Goal: Task Accomplishment & Management: Manage account settings

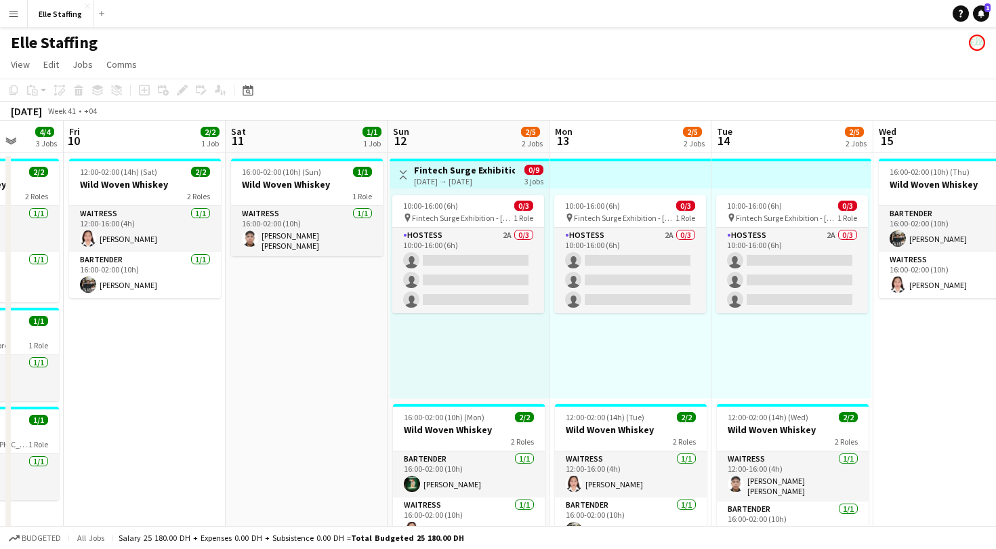
scroll to position [0, 421]
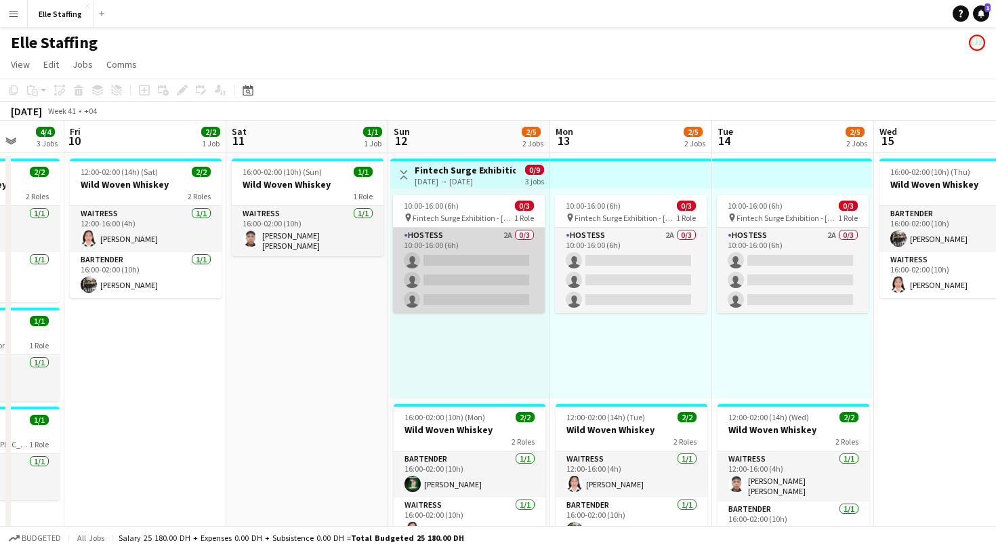
click at [431, 238] on app-card-role "Hostess 2A 0/3 10:00-16:00 (6h) single-neutral-actions single-neutral-actions s…" at bounding box center [469, 270] width 152 height 85
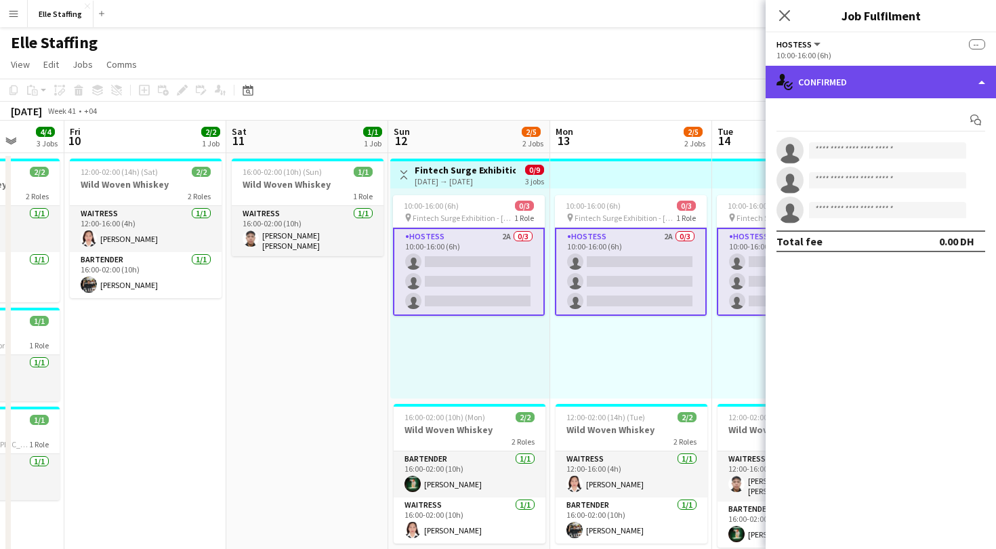
click at [839, 91] on div "single-neutral-actions-check-2 Confirmed" at bounding box center [881, 82] width 230 height 33
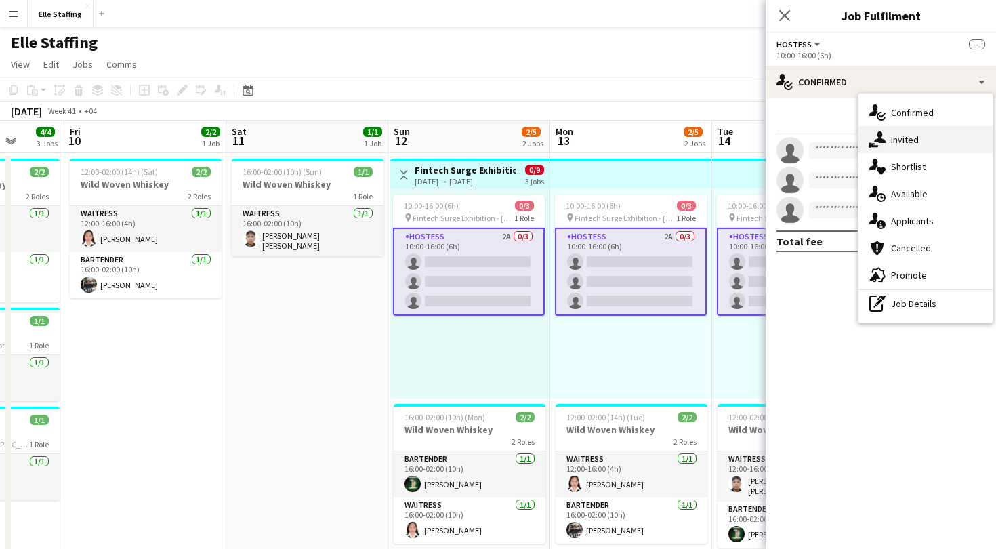
click at [902, 144] on span "Invited" at bounding box center [905, 139] width 28 height 12
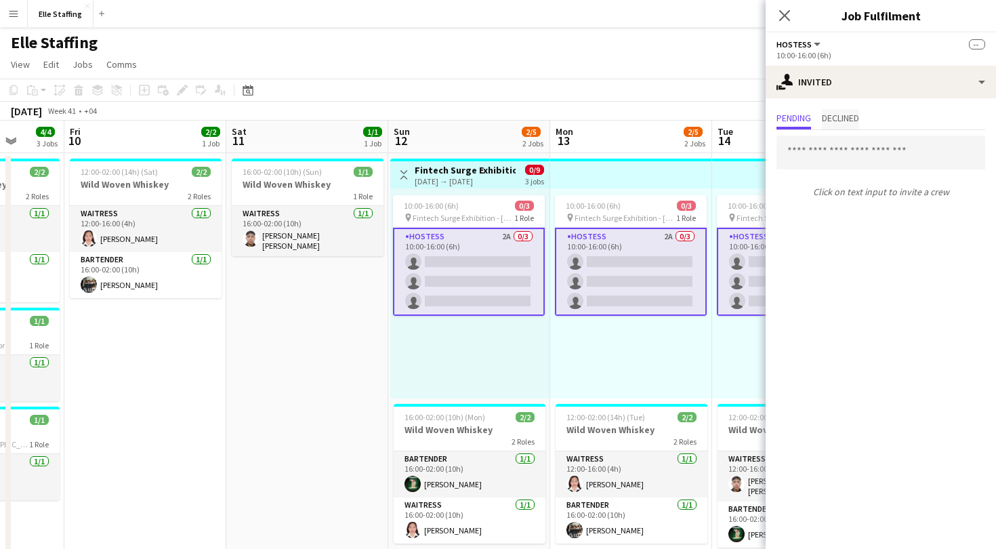
click at [835, 123] on span "Declined" at bounding box center [840, 117] width 37 height 9
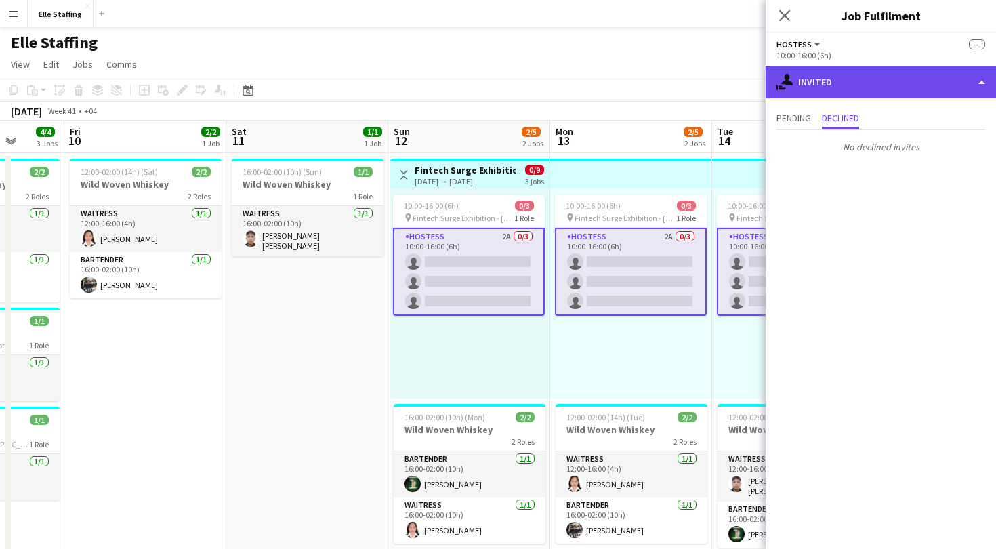
click at [867, 74] on div "single-neutral-actions-share-1 Invited" at bounding box center [881, 82] width 230 height 33
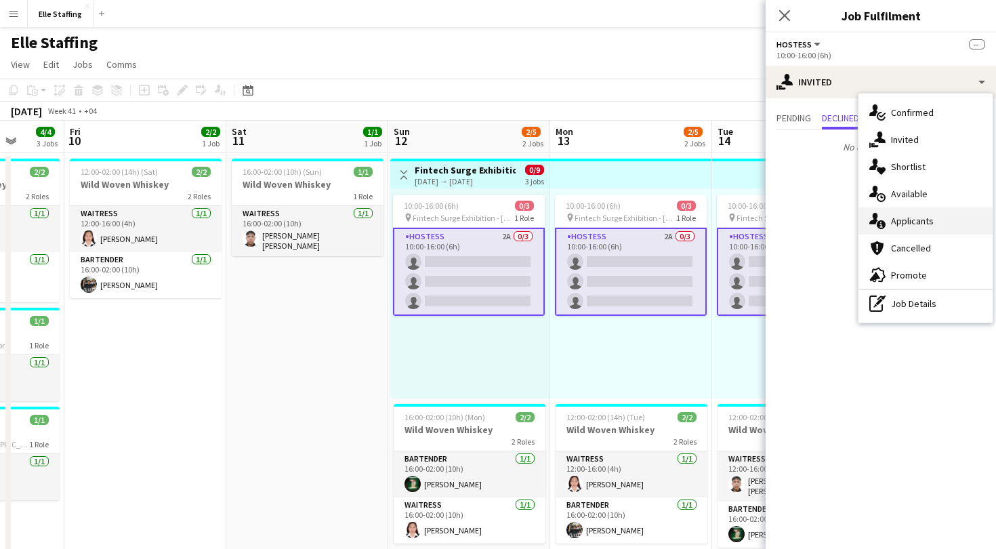
click at [923, 228] on div "single-neutral-actions-information Applicants" at bounding box center [926, 220] width 134 height 27
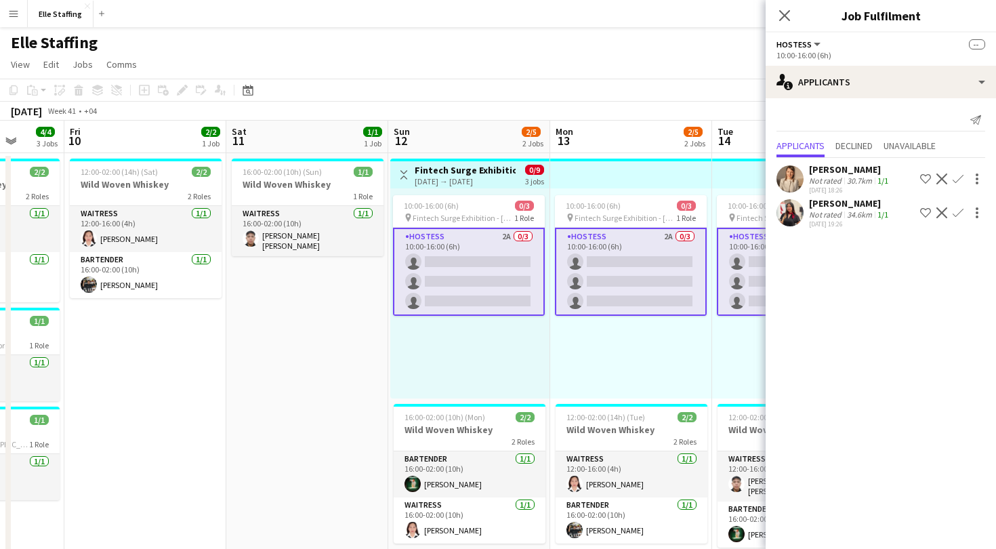
click at [796, 177] on app-user-avatar at bounding box center [790, 178] width 27 height 27
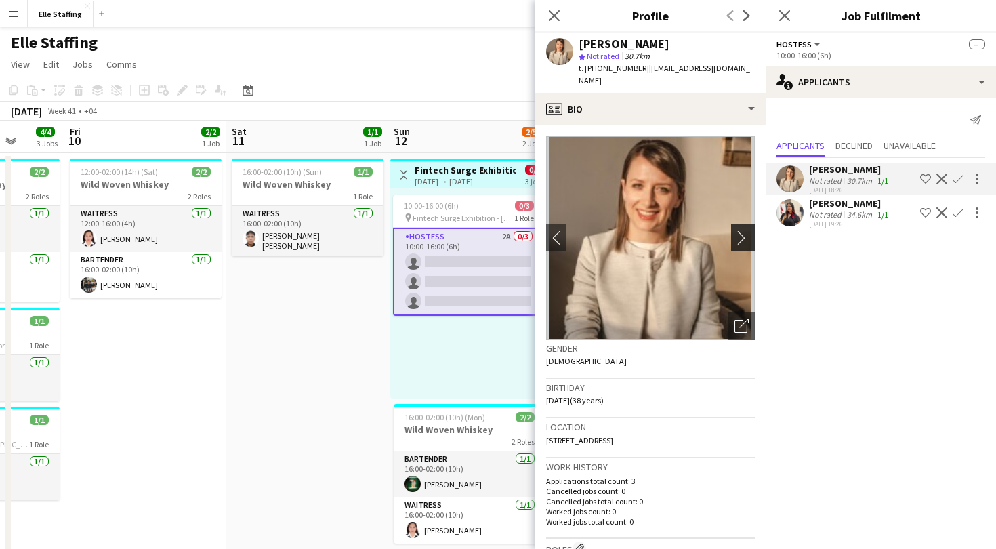
click at [745, 230] on app-icon "chevron-right" at bounding box center [745, 237] width 21 height 14
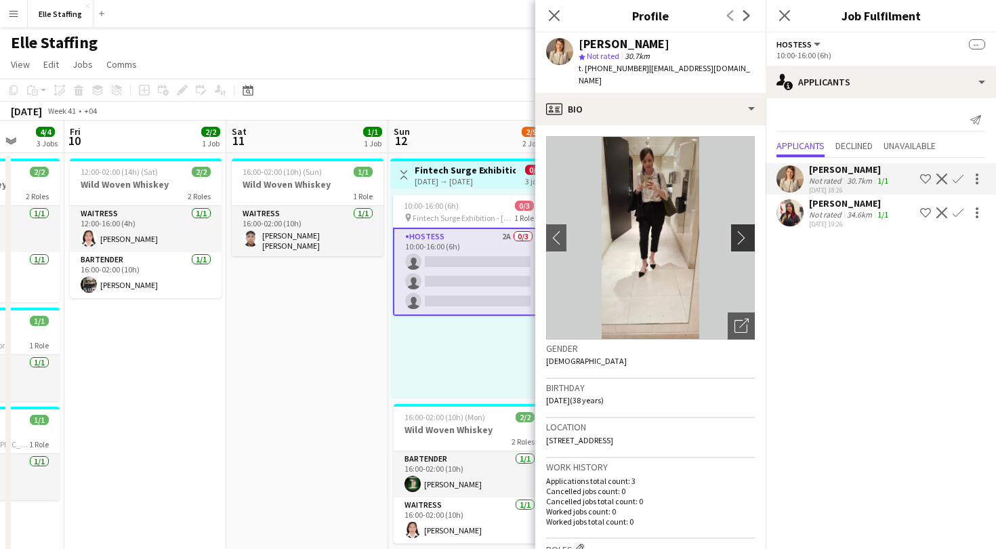
click at [745, 230] on app-icon "chevron-right" at bounding box center [745, 237] width 21 height 14
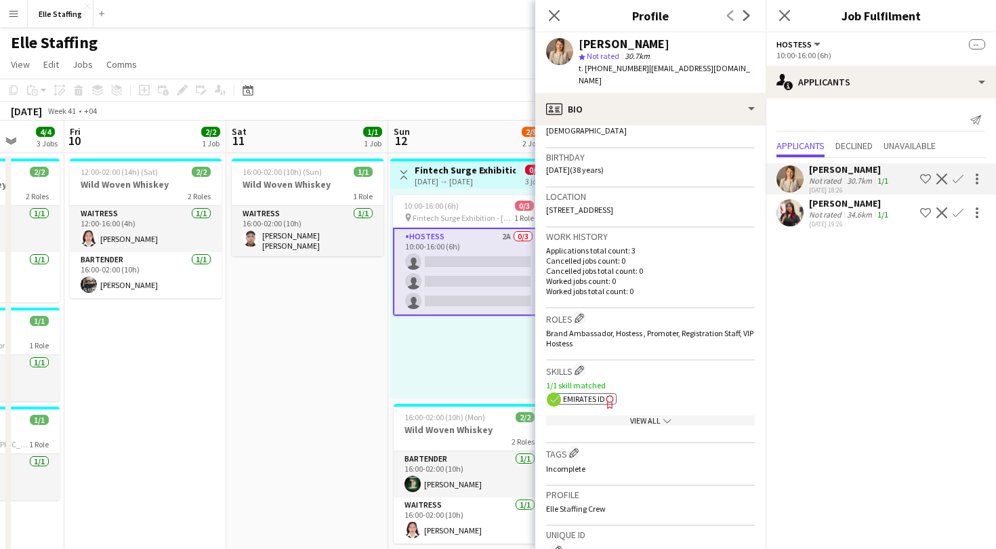
scroll to position [478, 0]
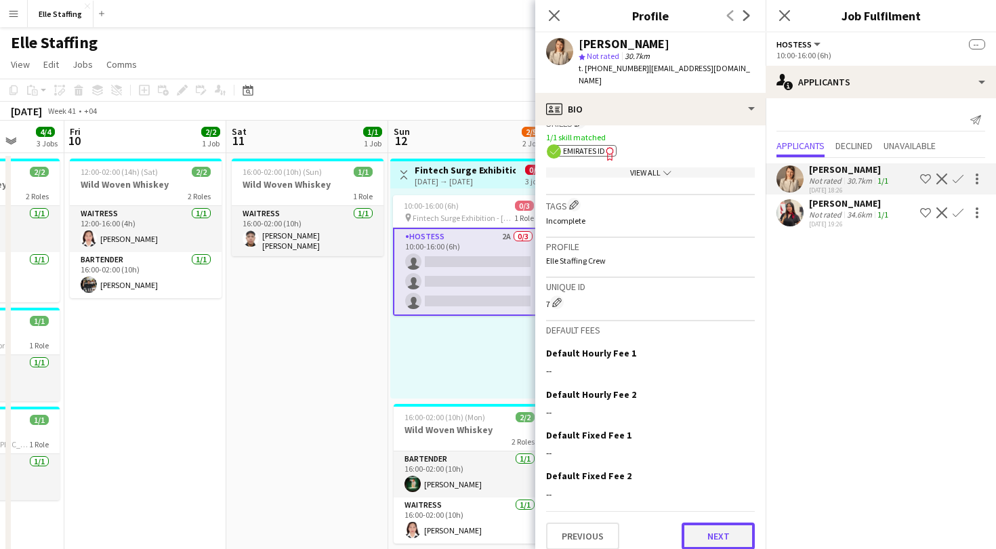
click at [709, 527] on button "Next" at bounding box center [718, 535] width 73 height 27
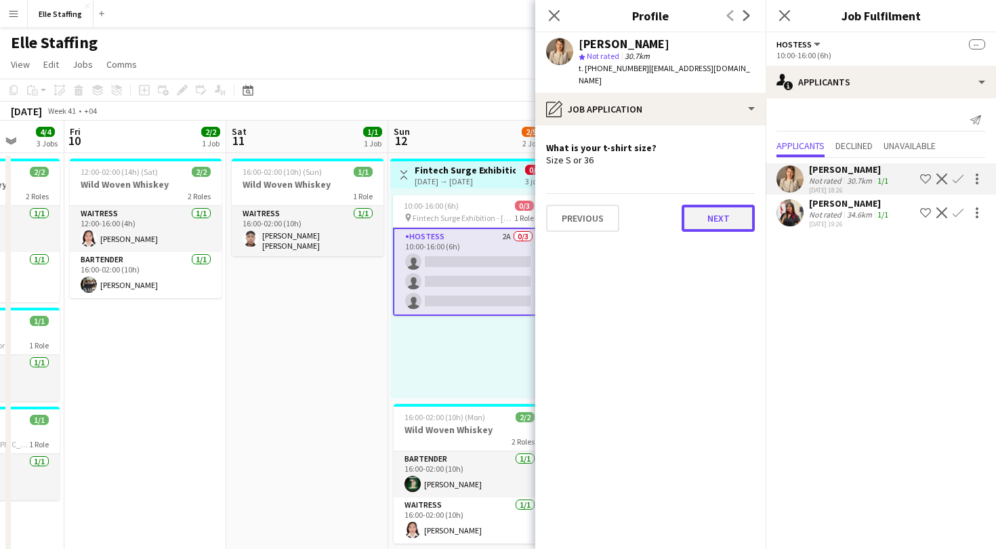
click at [719, 206] on button "Next" at bounding box center [718, 218] width 73 height 27
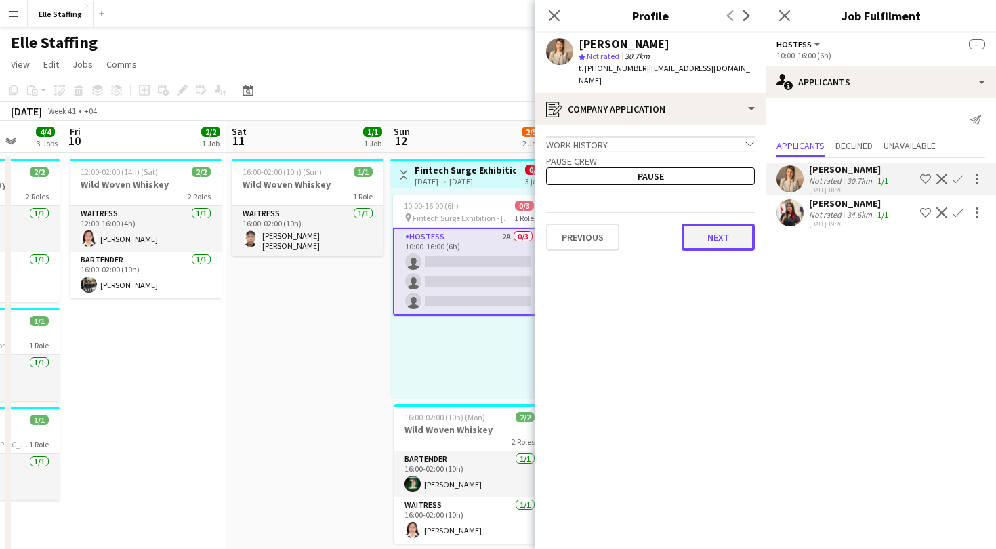
click at [715, 224] on button "Next" at bounding box center [718, 237] width 73 height 27
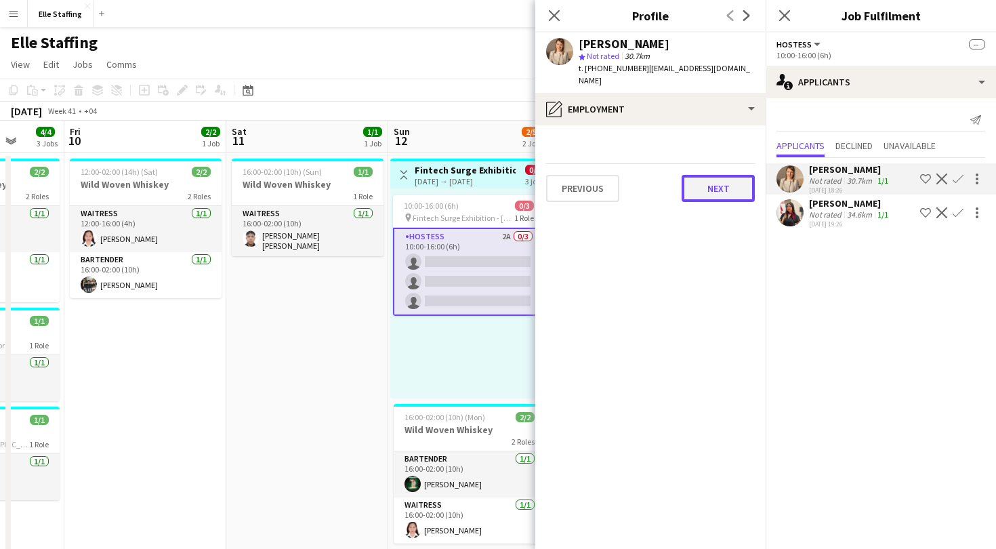
click at [715, 184] on button "Next" at bounding box center [718, 188] width 73 height 27
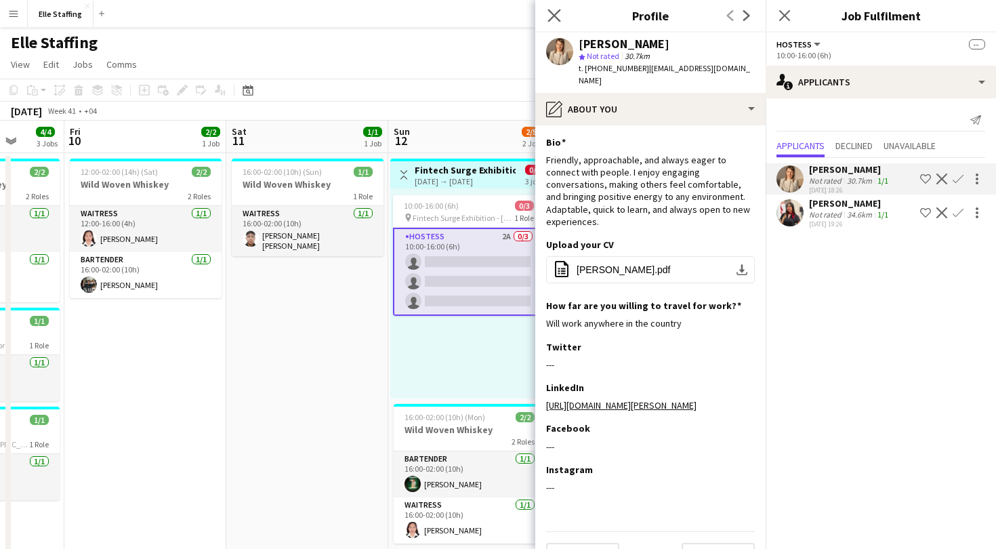
click at [558, 9] on icon "Close pop-in" at bounding box center [554, 15] width 13 height 13
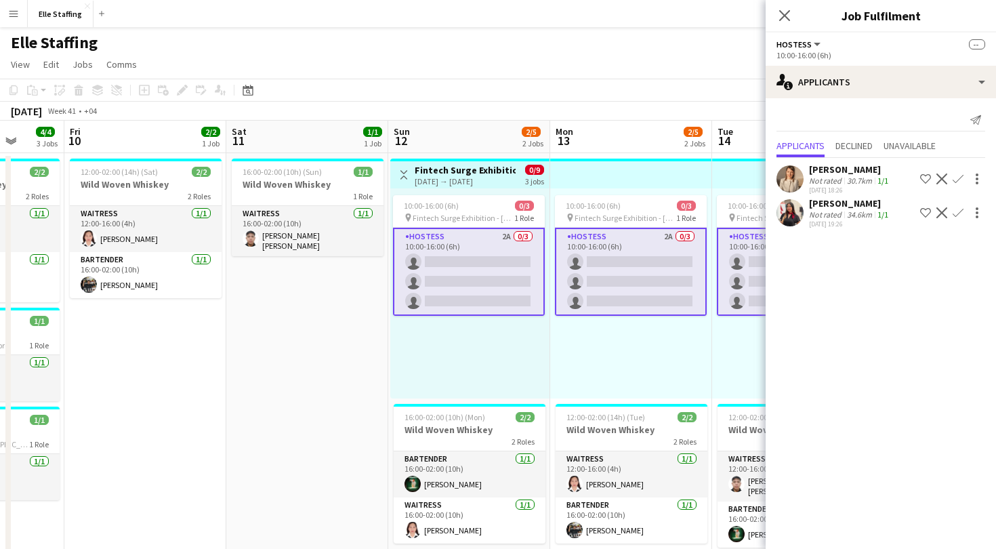
click at [801, 187] on div at bounding box center [790, 178] width 27 height 27
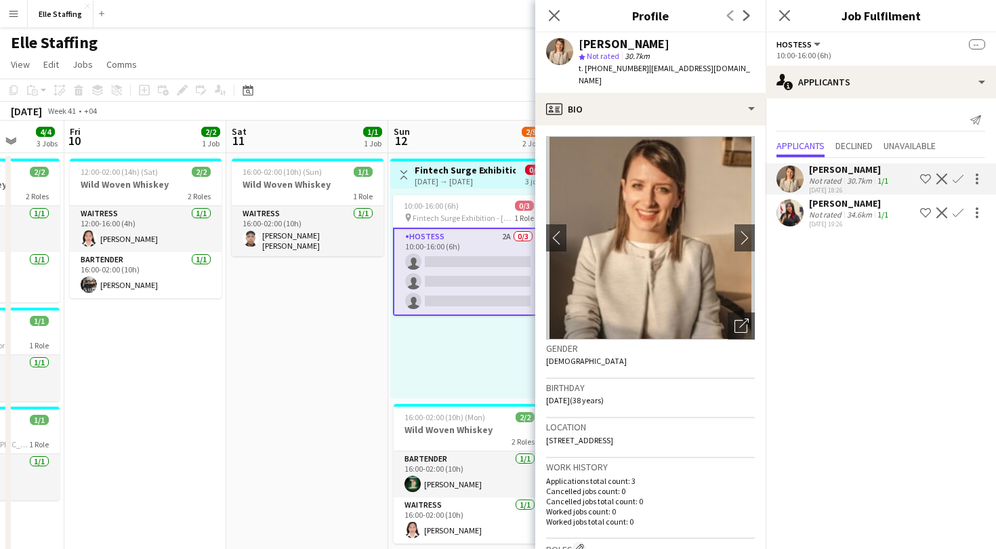
click at [705, 215] on img at bounding box center [650, 237] width 209 height 203
click at [749, 312] on div "Open photos pop-in" at bounding box center [741, 325] width 27 height 27
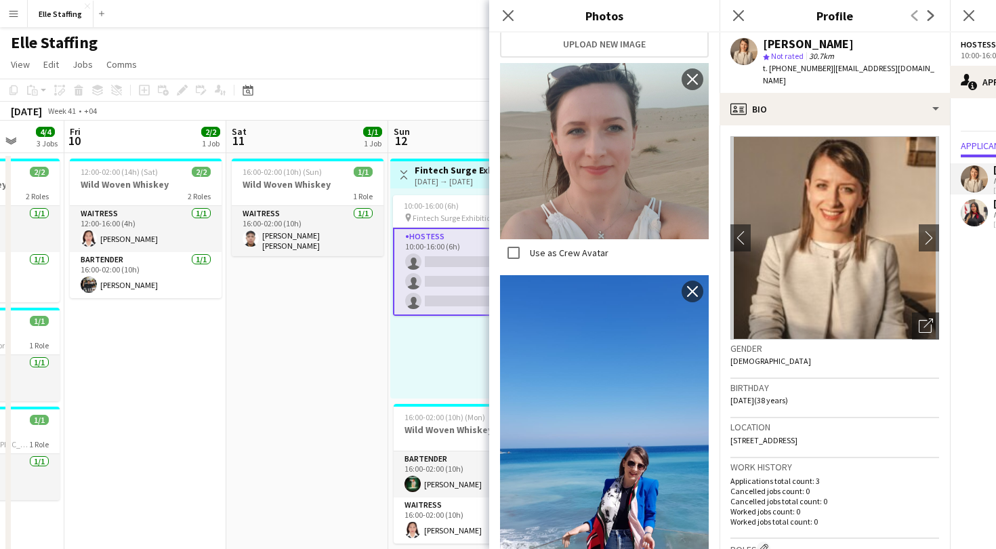
scroll to position [0, 0]
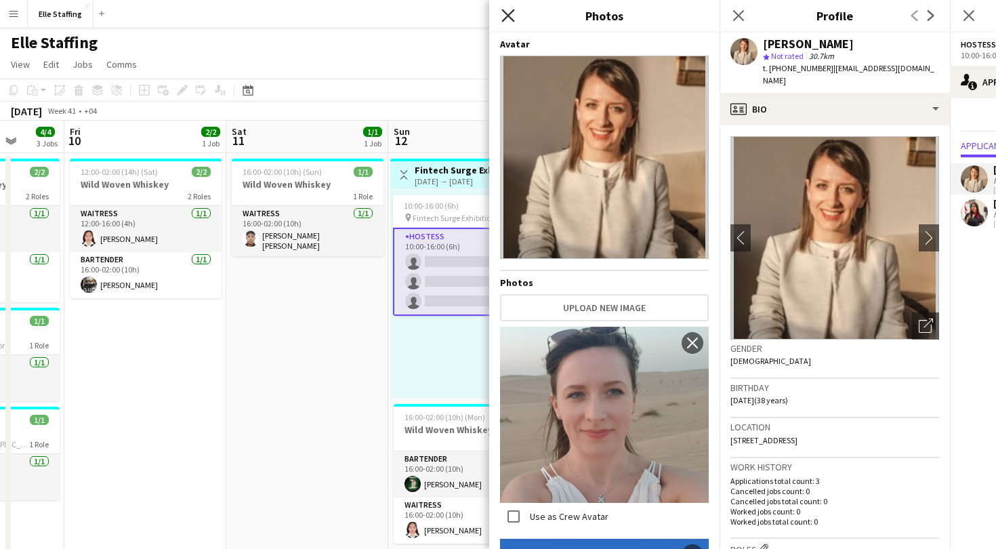
click at [508, 14] on icon "Close pop-in" at bounding box center [507, 15] width 13 height 13
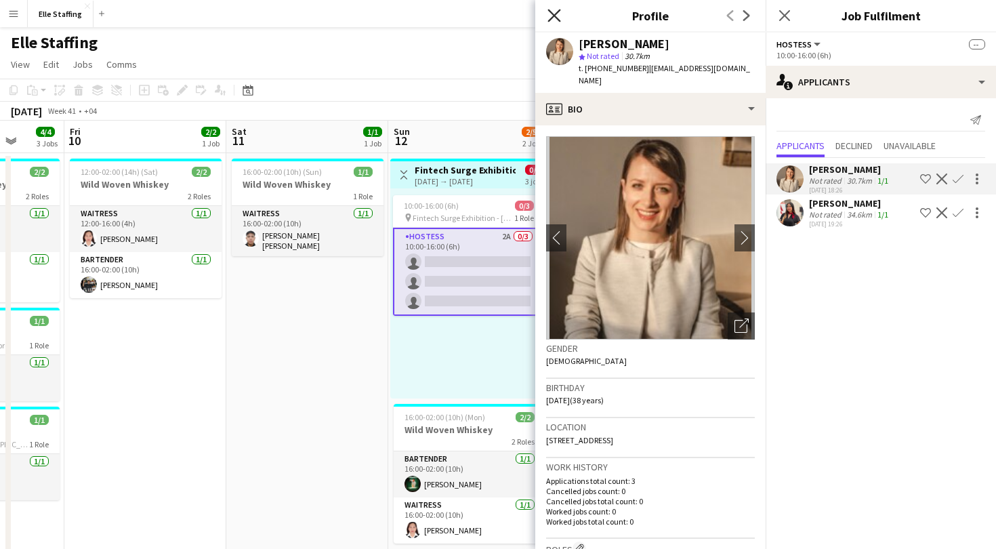
click at [557, 16] on icon "Close pop-in" at bounding box center [554, 15] width 13 height 13
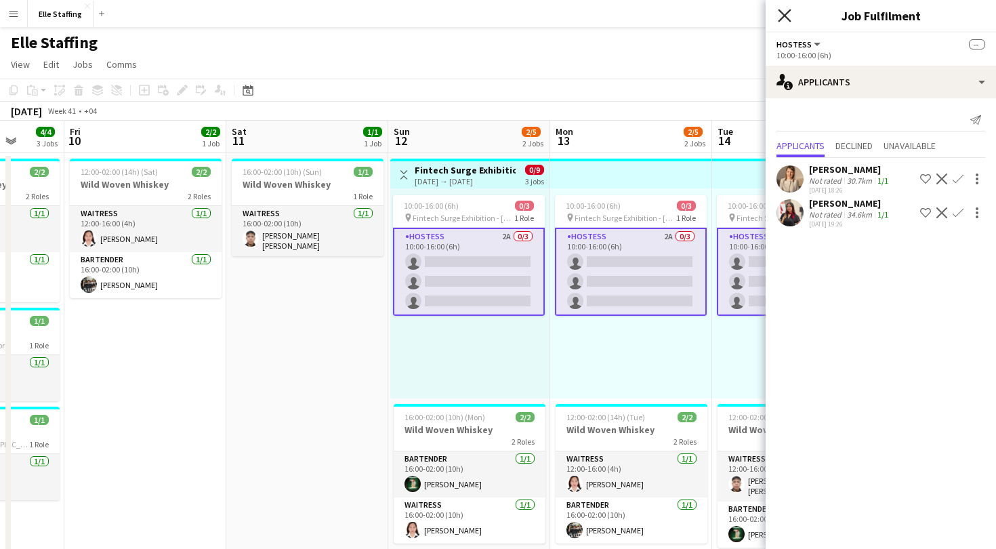
click at [784, 18] on icon "Close pop-in" at bounding box center [784, 15] width 13 height 13
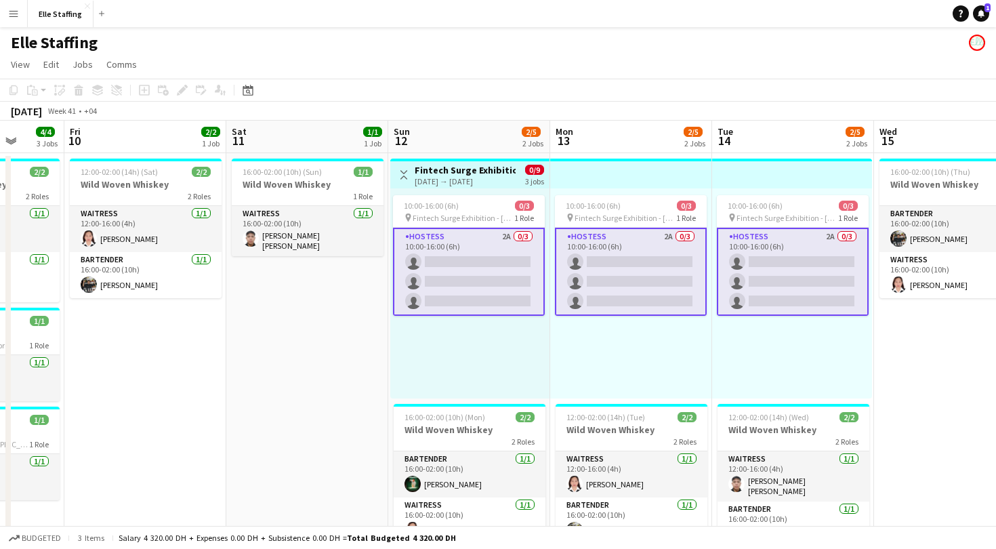
click at [5, 17] on button "Menu" at bounding box center [13, 13] width 27 height 27
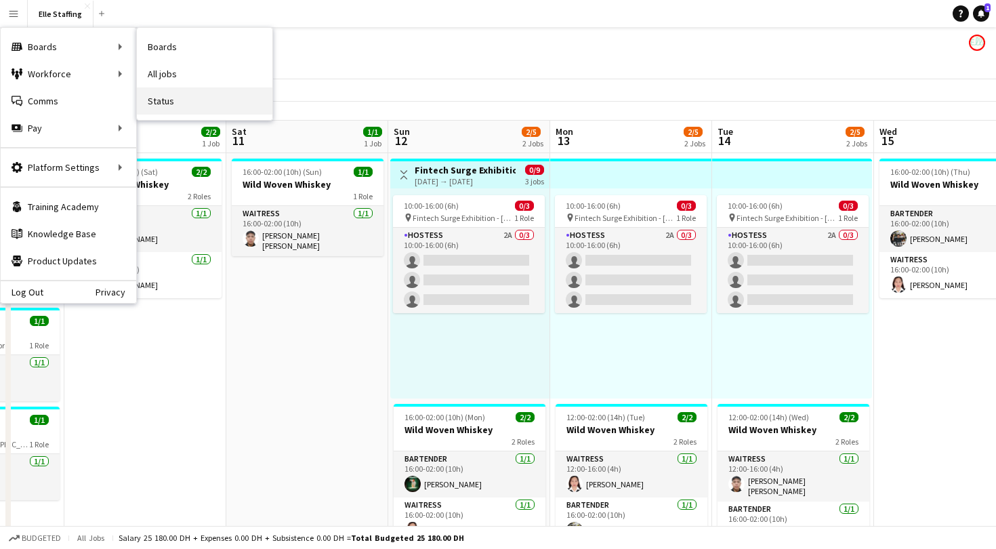
click at [172, 100] on link "Status" at bounding box center [205, 100] width 136 height 27
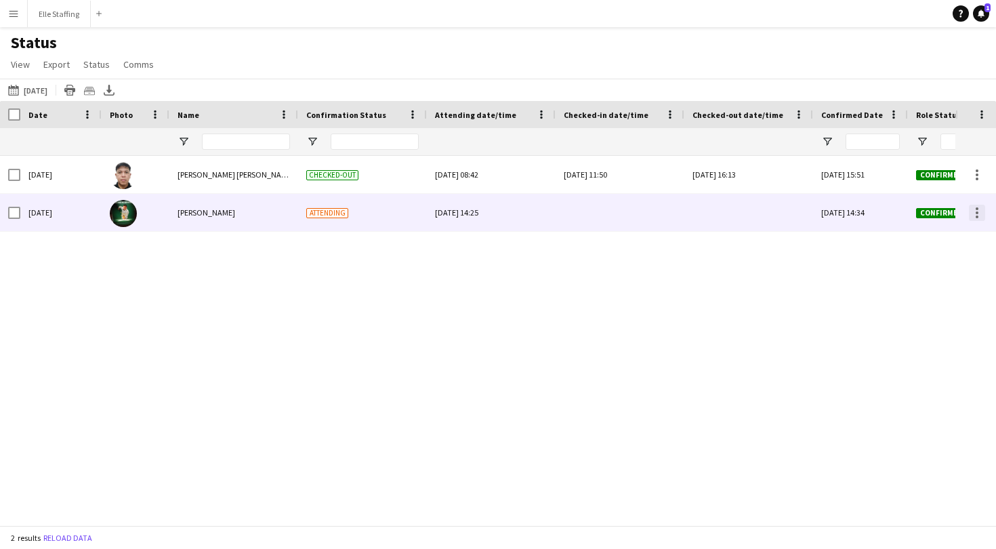
click at [985, 207] on div at bounding box center [977, 213] width 16 height 16
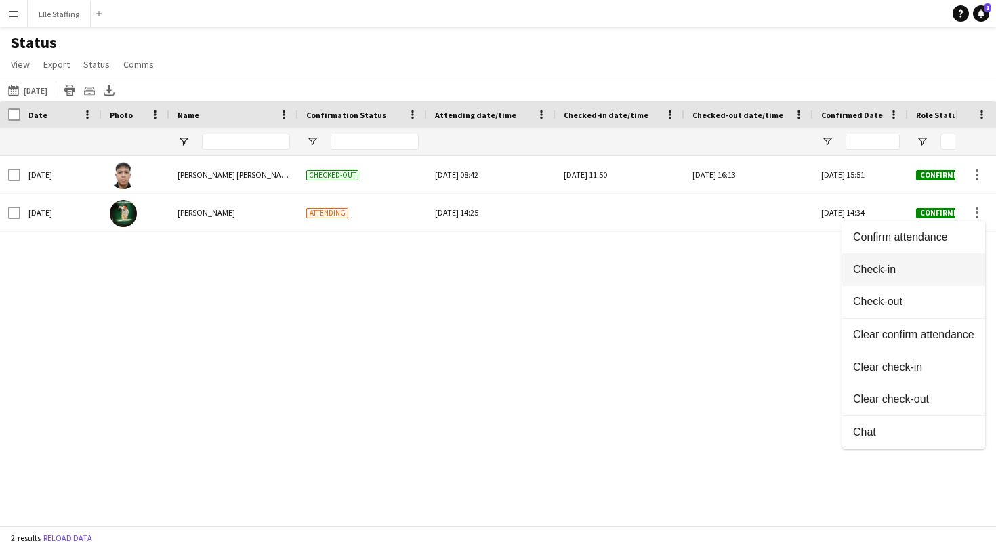
click at [911, 270] on span "Check-in" at bounding box center [913, 270] width 121 height 12
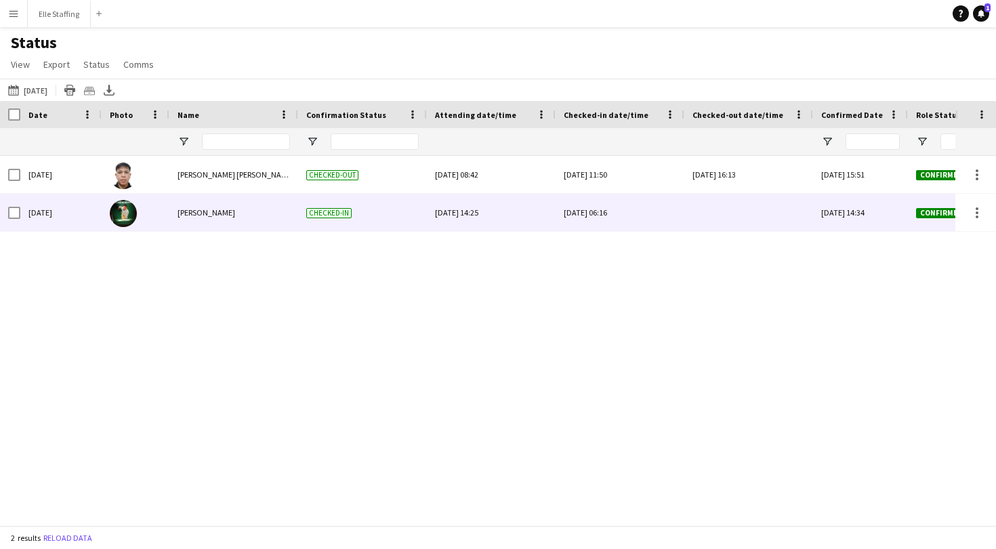
click at [636, 203] on div "[DATE] 06:16" at bounding box center [620, 212] width 112 height 37
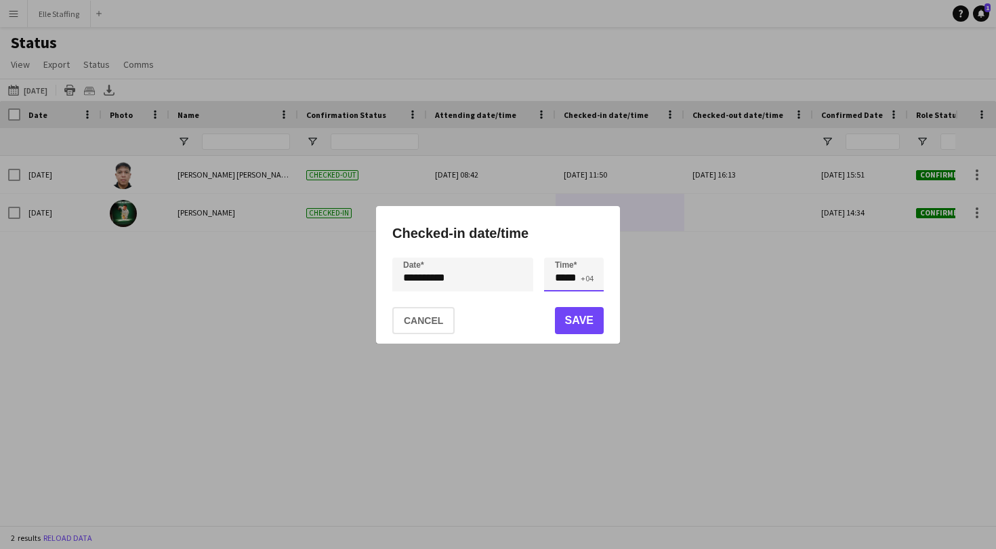
click at [579, 277] on input "*****" at bounding box center [574, 274] width 60 height 34
type input "*****"
click at [581, 332] on button "Save" at bounding box center [579, 320] width 49 height 27
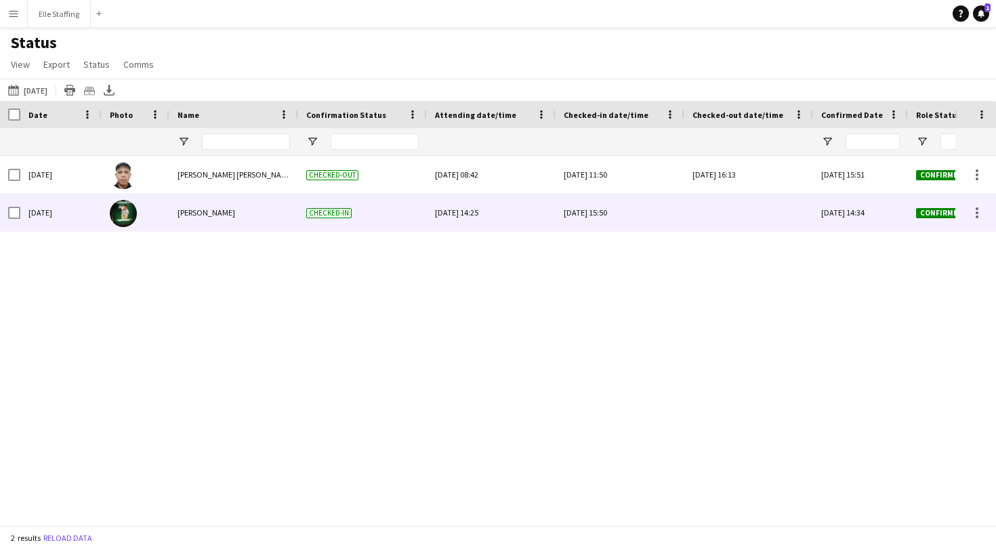
click at [728, 211] on div at bounding box center [749, 212] width 112 height 37
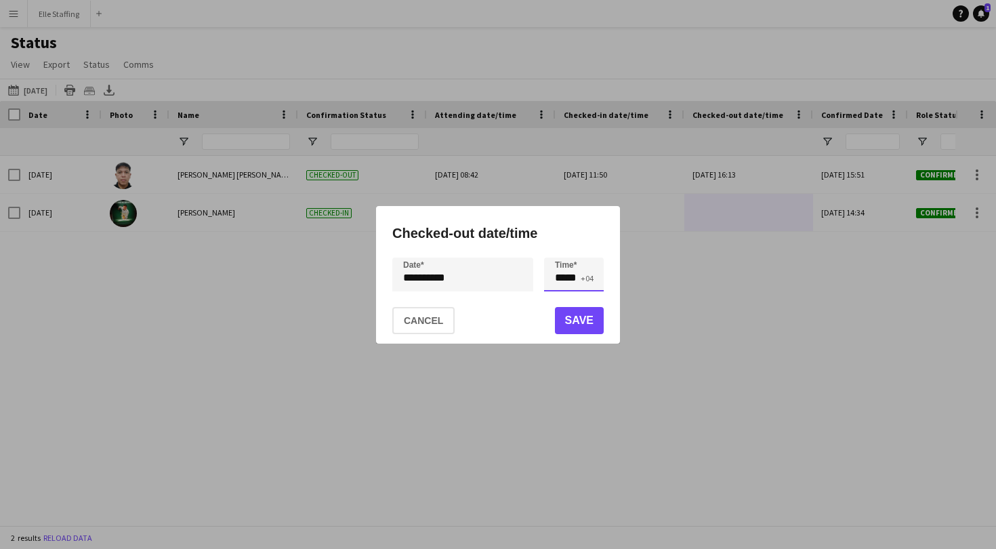
click at [575, 275] on input "*****" at bounding box center [574, 274] width 60 height 34
type input "*****"
click at [583, 317] on button "Save" at bounding box center [579, 320] width 49 height 27
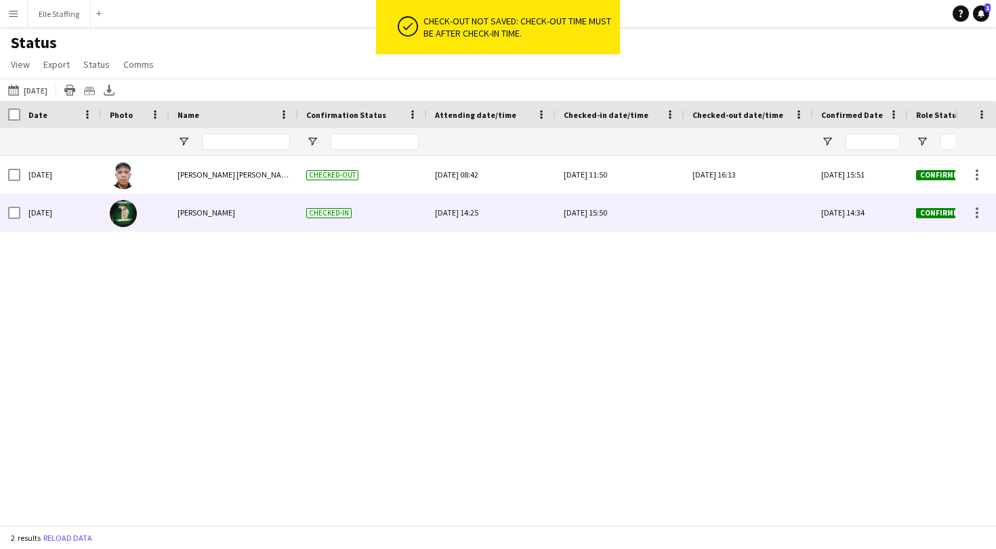
click at [728, 211] on div at bounding box center [749, 212] width 112 height 37
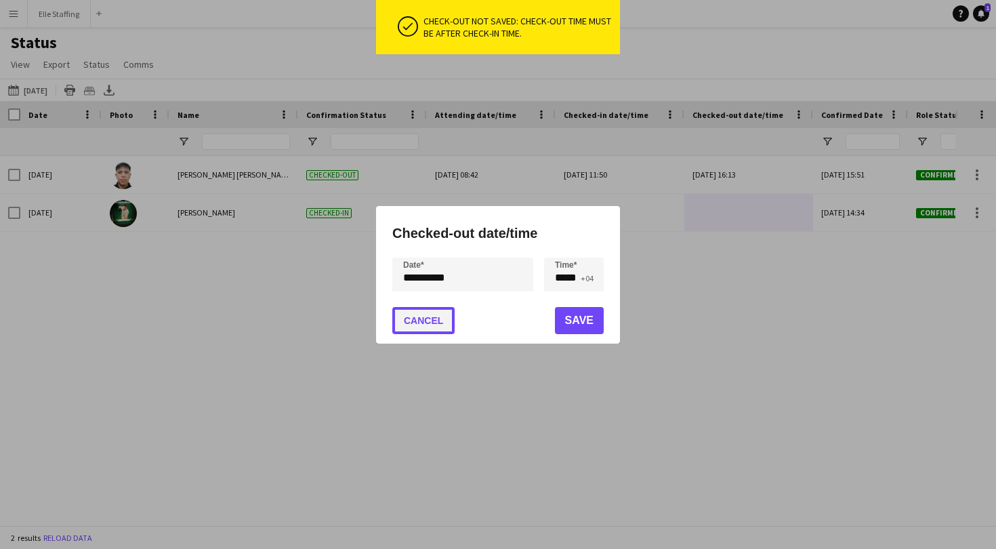
click at [428, 329] on button "Cancel" at bounding box center [423, 320] width 62 height 27
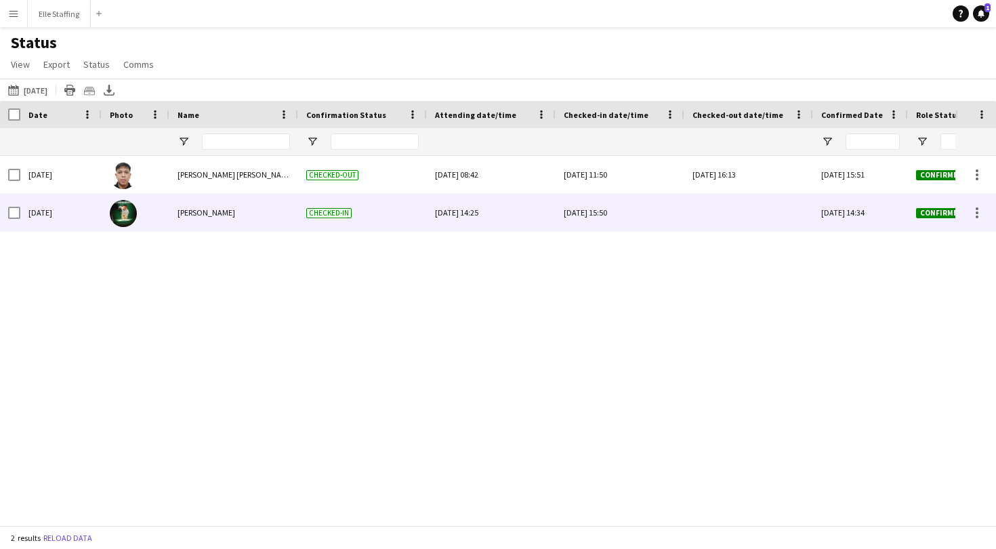
click at [608, 211] on div "[DATE] 15:50" at bounding box center [620, 212] width 112 height 37
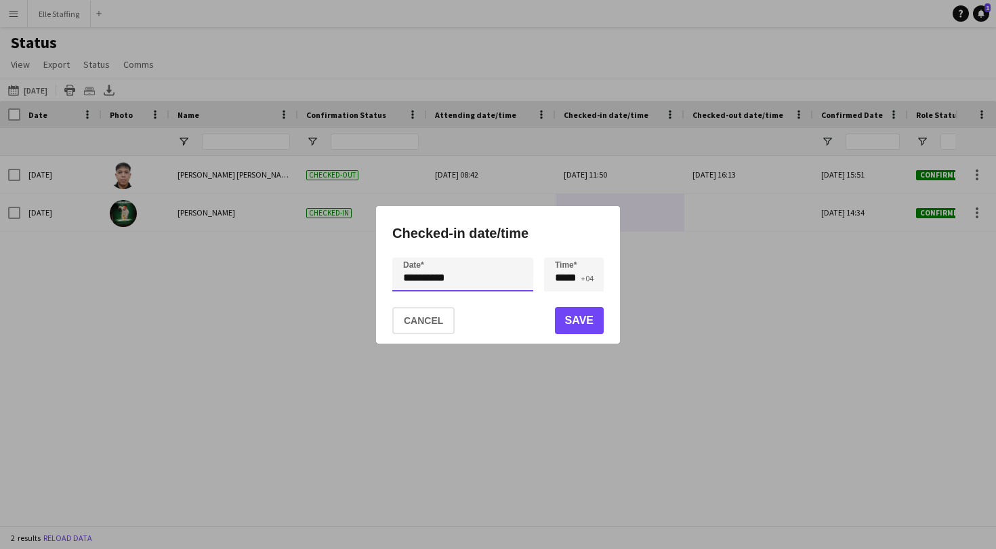
click at [441, 285] on div "**********" at bounding box center [498, 274] width 996 height 549
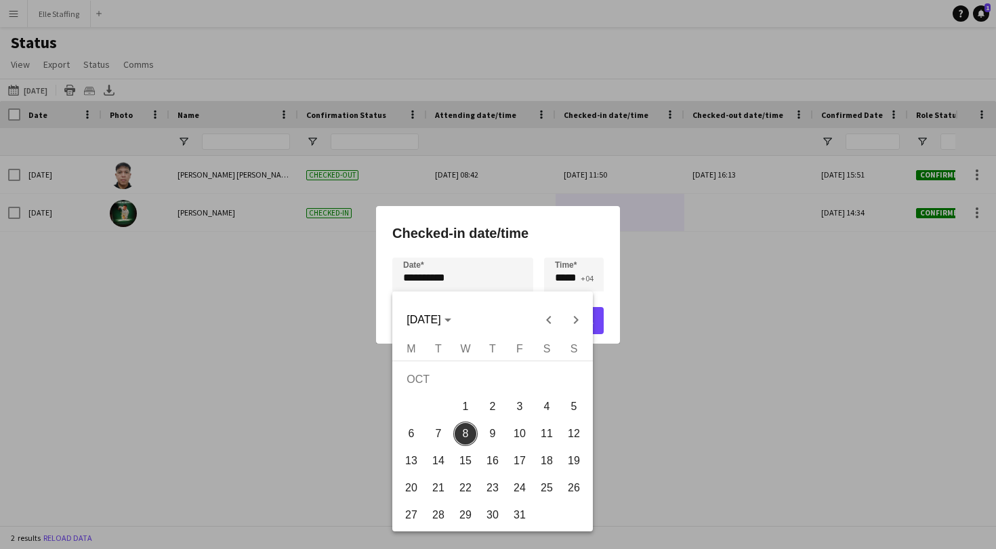
click at [436, 434] on span "7" at bounding box center [438, 433] width 24 height 24
type input "**********"
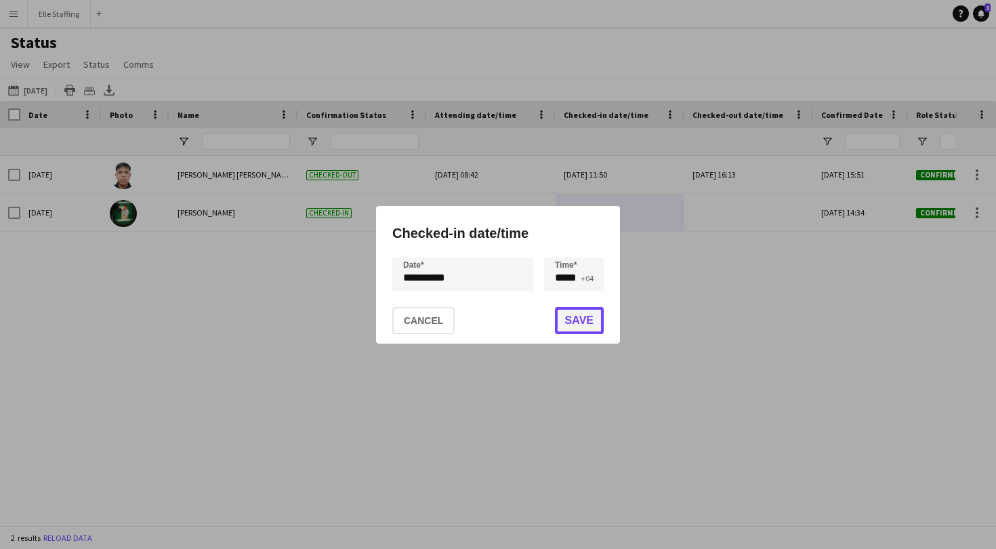
click at [592, 314] on button "Save" at bounding box center [579, 320] width 49 height 27
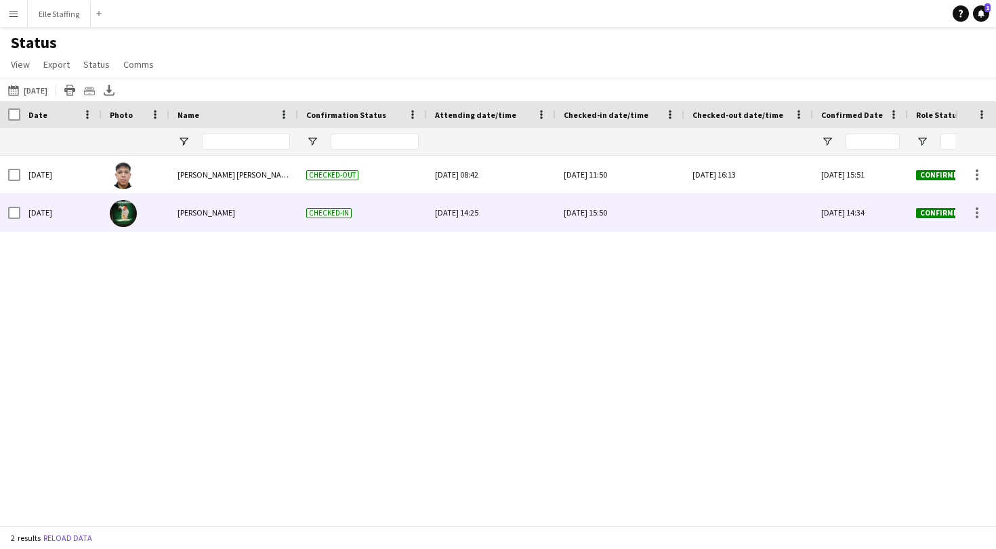
click at [737, 201] on div at bounding box center [749, 212] width 112 height 37
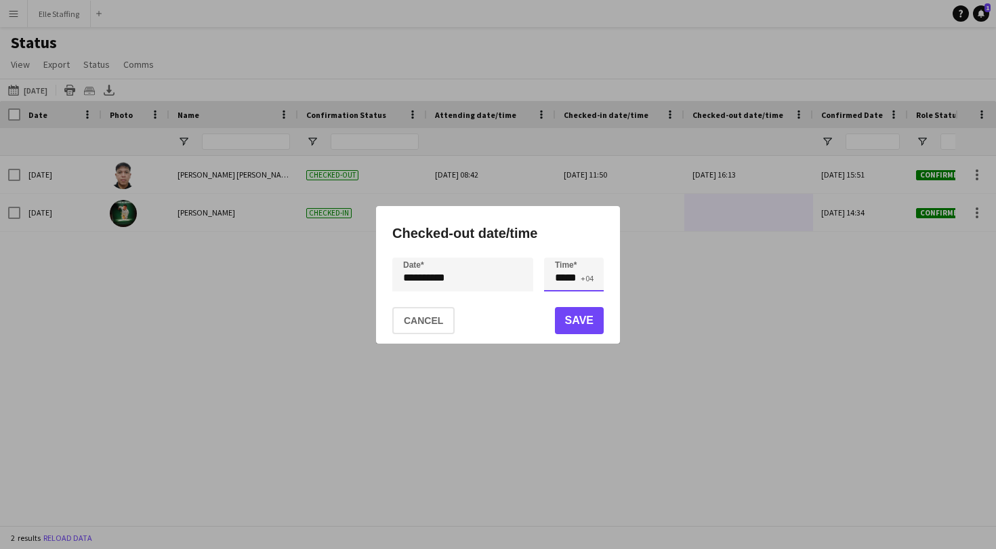
click at [566, 276] on input "*****" at bounding box center [574, 274] width 60 height 34
type input "*****"
click at [590, 322] on button "Save" at bounding box center [579, 320] width 49 height 27
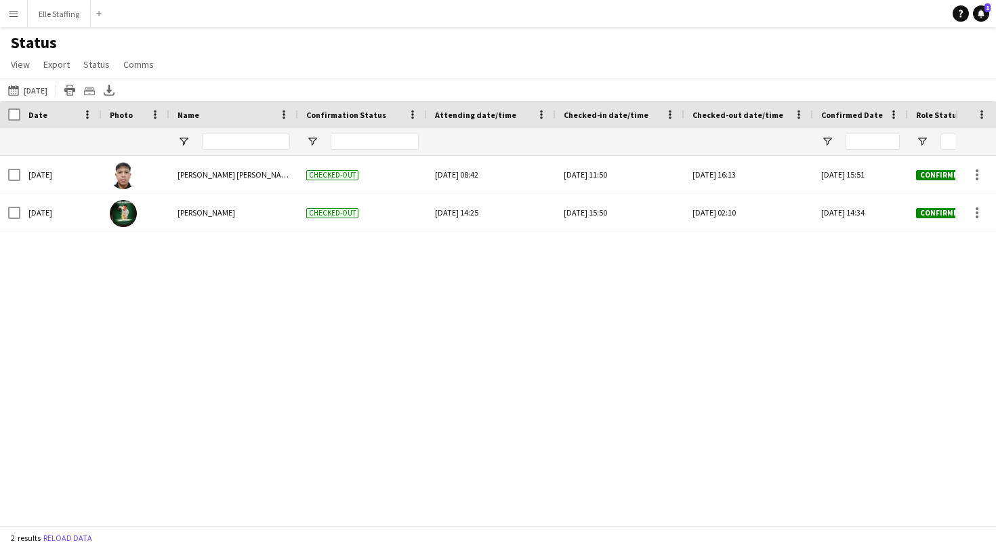
click at [22, 18] on button "Menu" at bounding box center [13, 13] width 27 height 27
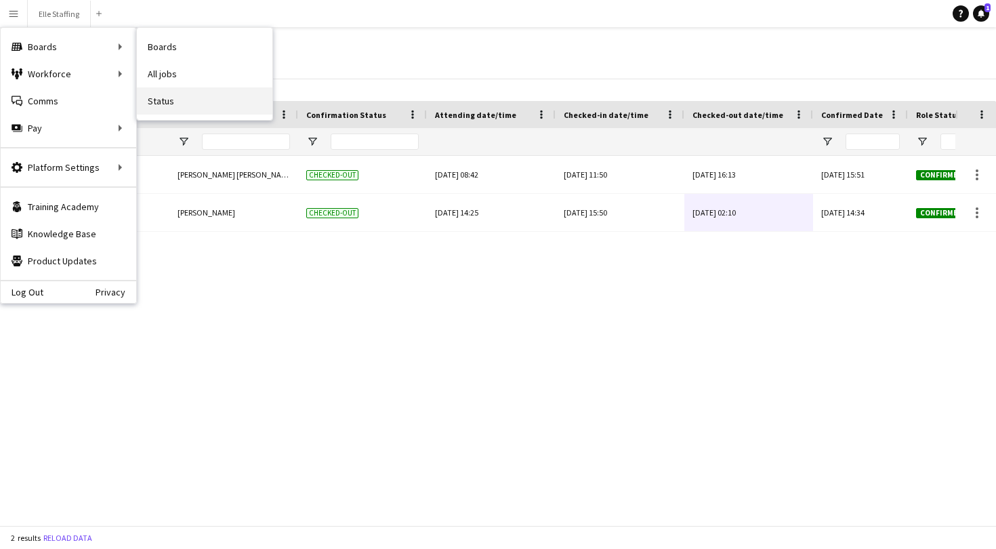
click at [179, 98] on link "Status" at bounding box center [205, 100] width 136 height 27
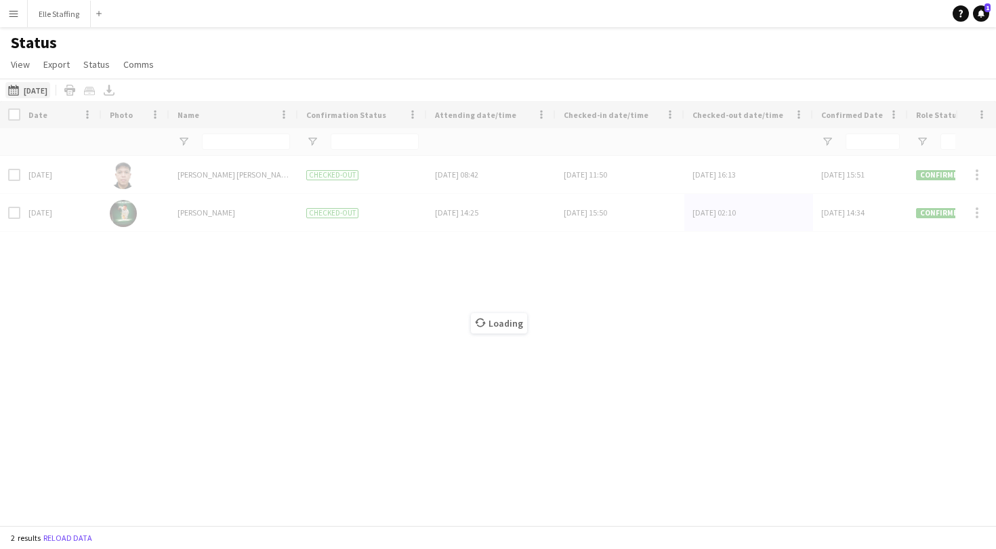
click at [50, 87] on button "[DATE] to [DATE] [DATE]" at bounding box center [27, 90] width 45 height 16
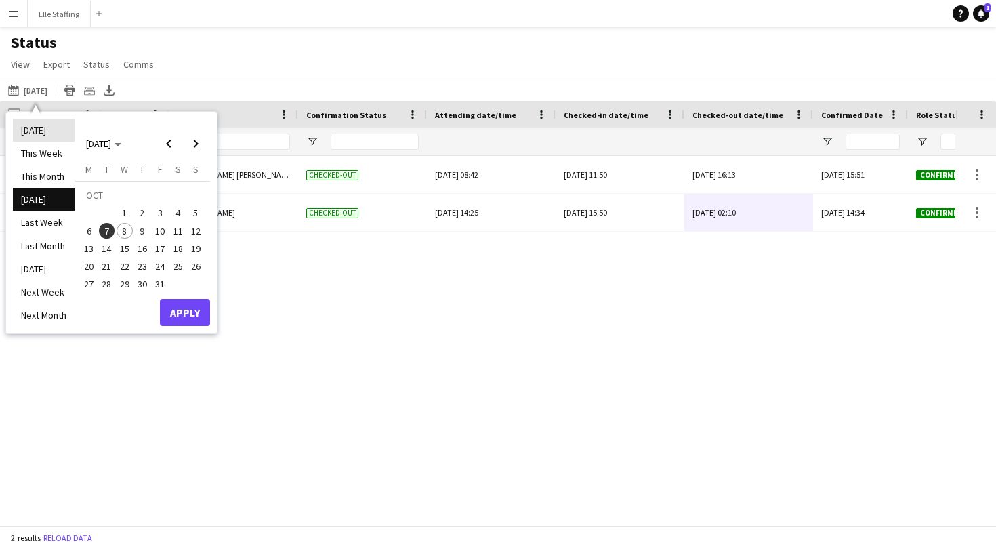
click at [44, 127] on li "[DATE]" at bounding box center [44, 130] width 62 height 23
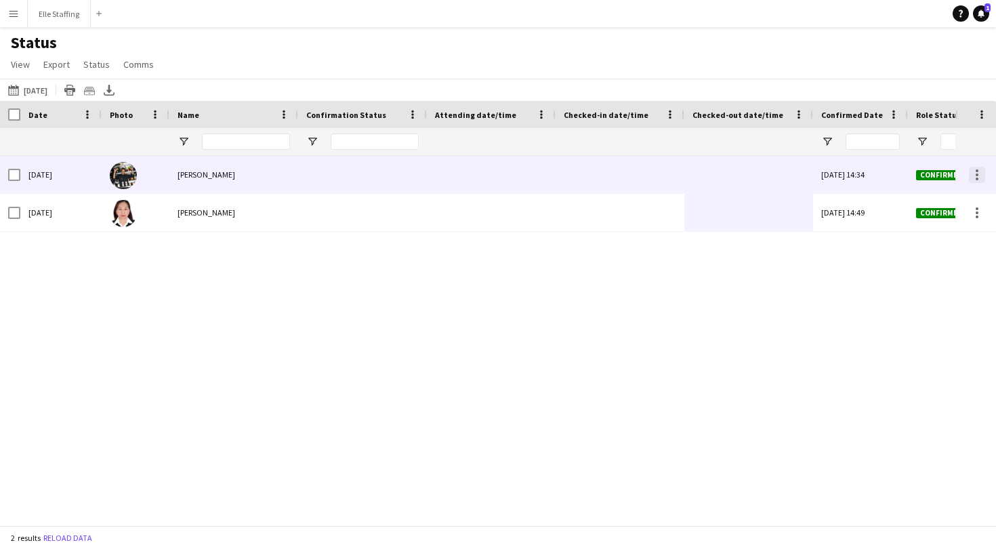
click at [978, 173] on div at bounding box center [977, 175] width 16 height 16
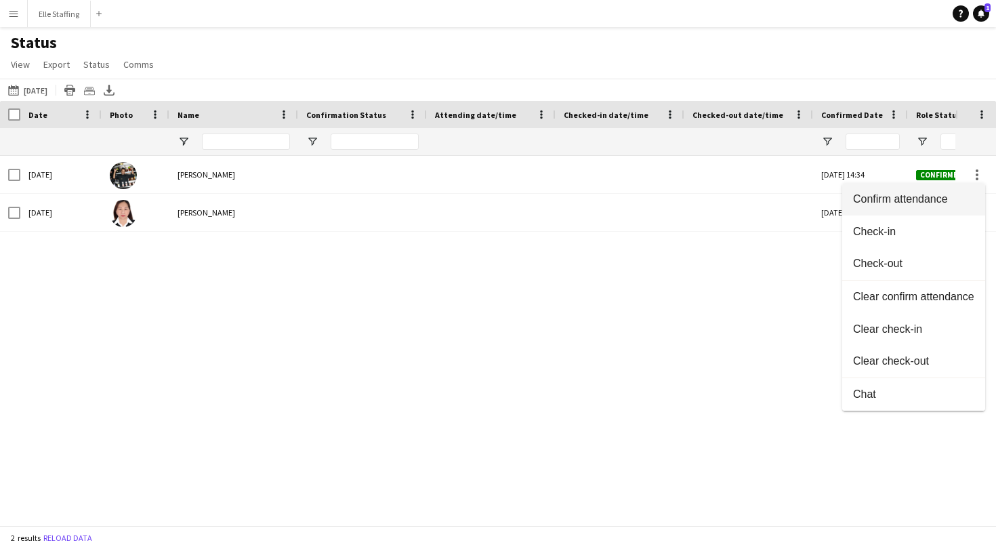
click at [939, 193] on span "Confirm attendance" at bounding box center [913, 199] width 121 height 12
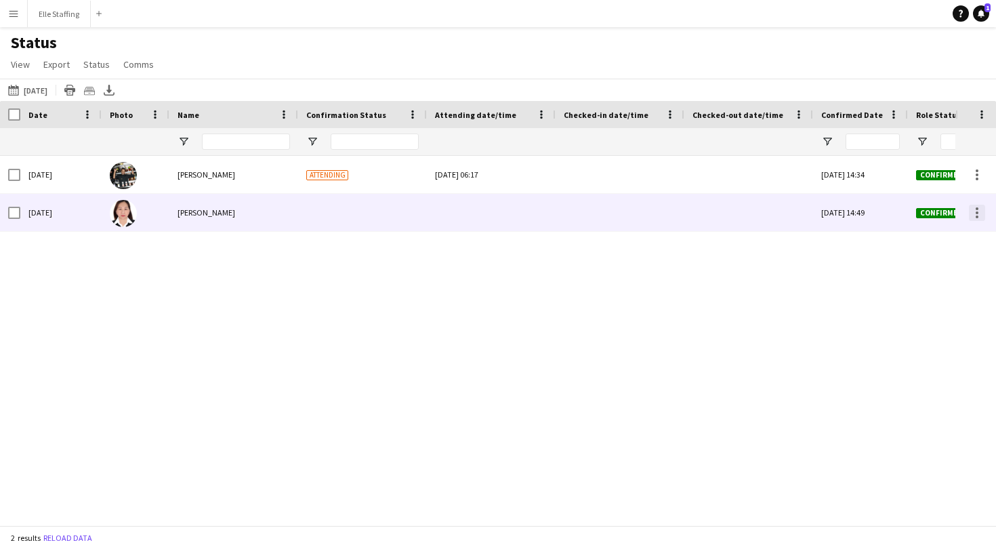
click at [976, 220] on div at bounding box center [977, 213] width 16 height 16
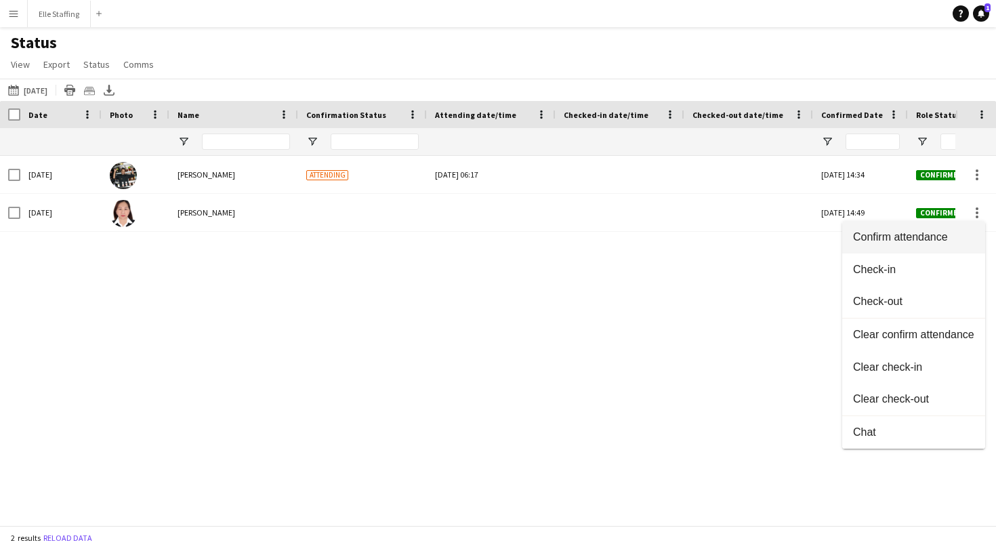
click at [931, 240] on span "Confirm attendance" at bounding box center [913, 237] width 121 height 12
